Goal: Information Seeking & Learning: Learn about a topic

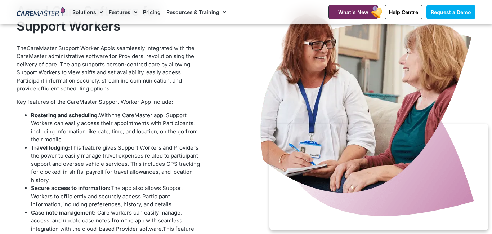
scroll to position [655, 0]
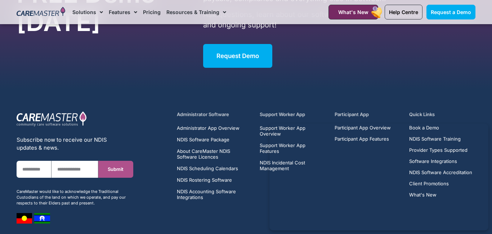
scroll to position [2244, 0]
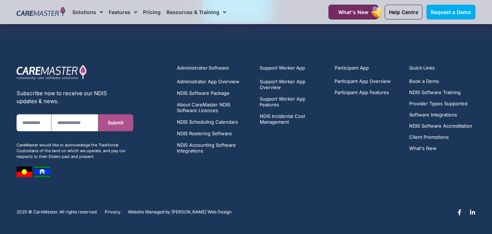
scroll to position [2244, 0]
